Goal: Check status: Check status

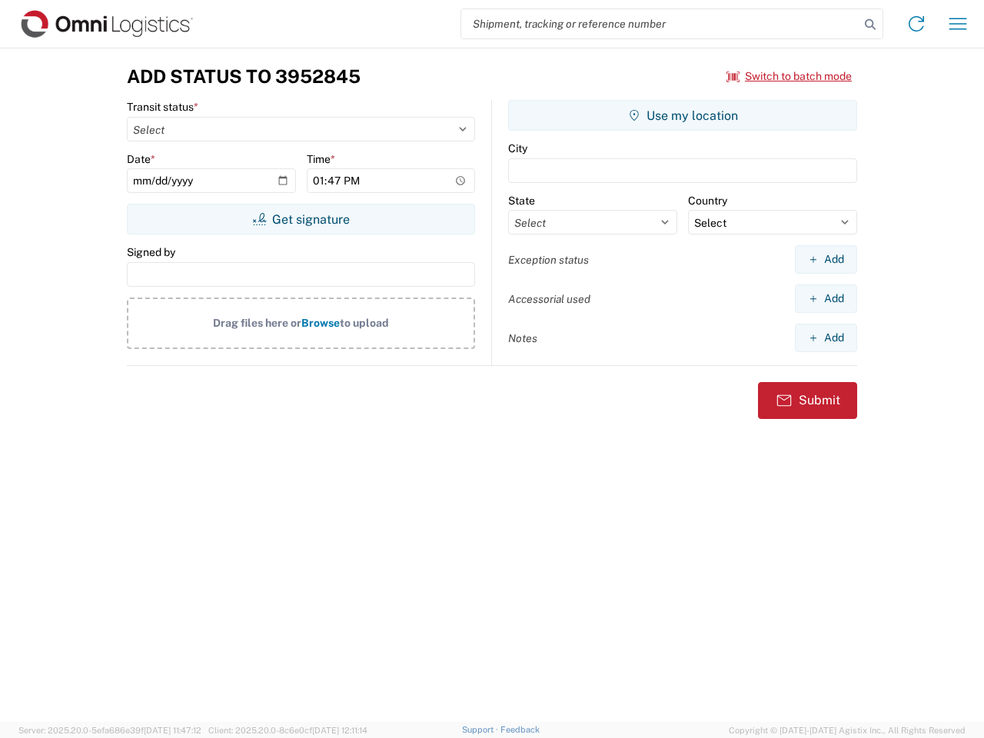
click at [660, 24] on input "search" at bounding box center [660, 23] width 398 height 29
click at [870, 25] on icon at bounding box center [870, 25] width 22 height 22
click at [916, 24] on icon at bounding box center [916, 24] width 25 height 25
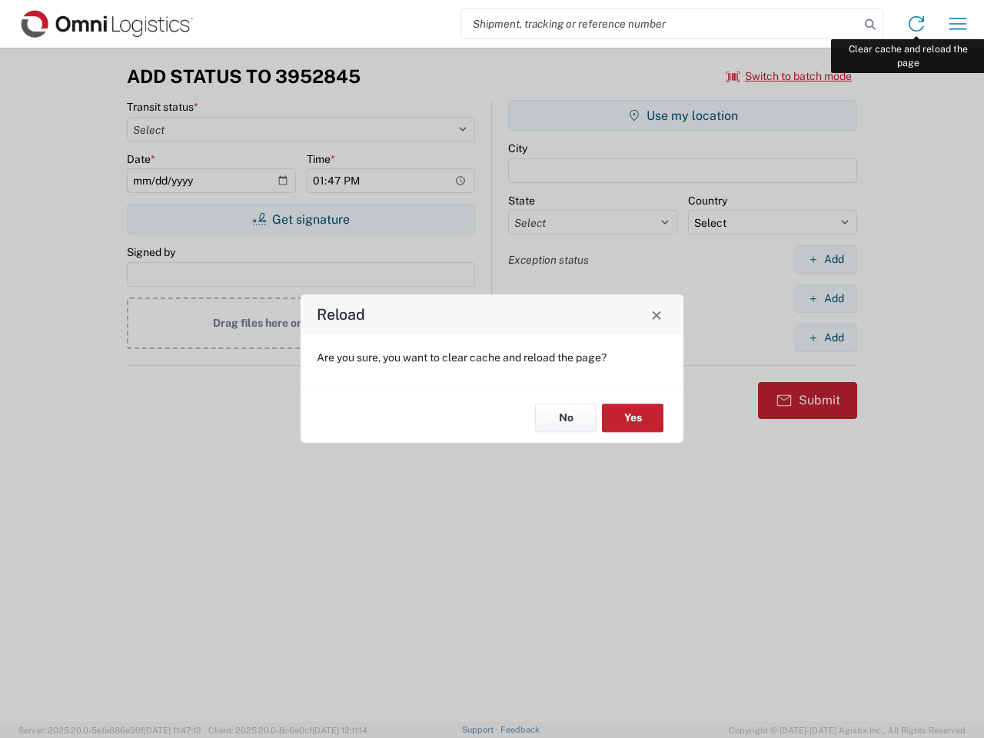
click at [958, 24] on div "Reload Are you sure, you want to clear cache and reload the page? No Yes" at bounding box center [492, 369] width 984 height 738
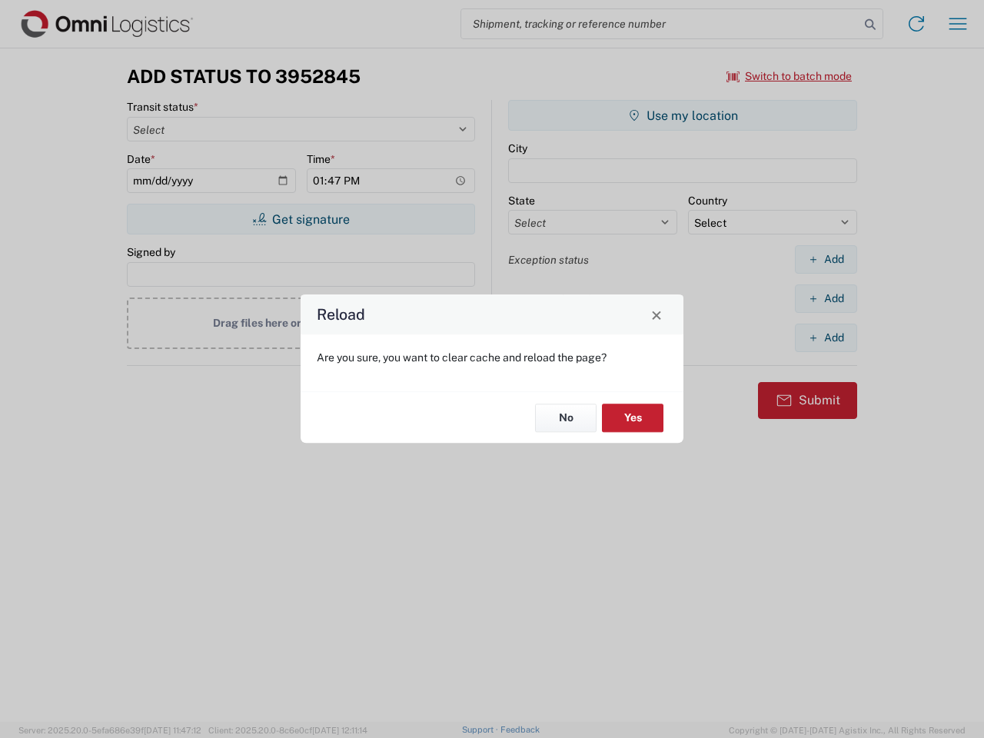
click at [789, 76] on div "Reload Are you sure, you want to clear cache and reload the page? No Yes" at bounding box center [492, 369] width 984 height 738
click at [301, 219] on div "Reload Are you sure, you want to clear cache and reload the page? No Yes" at bounding box center [492, 369] width 984 height 738
click at [682, 115] on div "Reload Are you sure, you want to clear cache and reload the page? No Yes" at bounding box center [492, 369] width 984 height 738
click at [825, 259] on div "Reload Are you sure, you want to clear cache and reload the page? No Yes" at bounding box center [492, 369] width 984 height 738
click at [825, 298] on div "Reload Are you sure, you want to clear cache and reload the page? No Yes" at bounding box center [492, 369] width 984 height 738
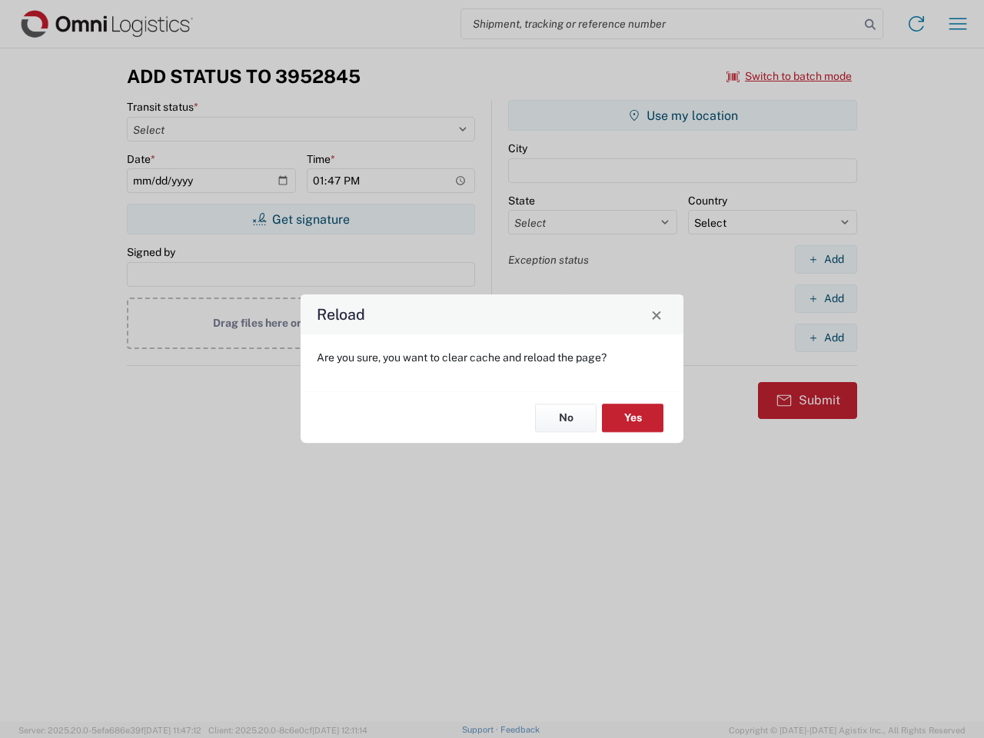
click at [825, 337] on div "Reload Are you sure, you want to clear cache and reload the page? No Yes" at bounding box center [492, 369] width 984 height 738
